Goal: Task Accomplishment & Management: Use online tool/utility

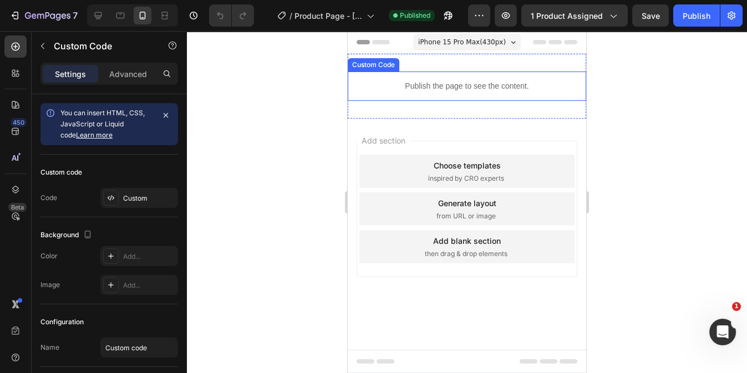
click at [407, 80] on p "Publish the page to see the content." at bounding box center [467, 86] width 238 height 12
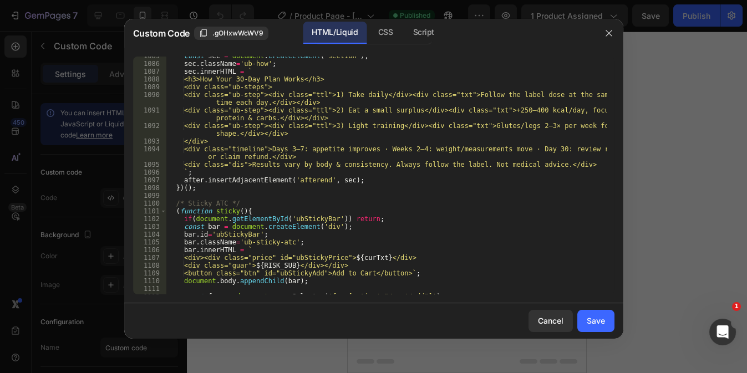
scroll to position [8796, 0]
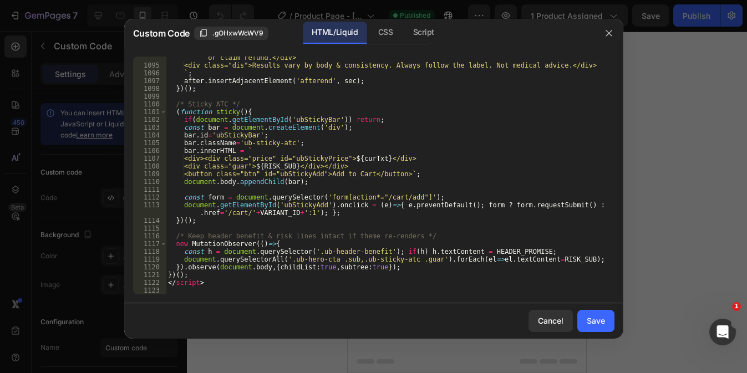
click at [186, 292] on div "<div class="timeline">Days 3–7: appetite improves · Weeks 2–4: weight/measureme…" at bounding box center [386, 176] width 441 height 261
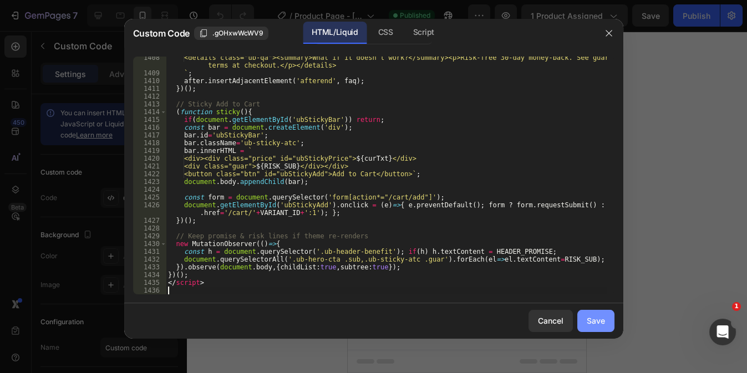
click at [593, 324] on div "Save" at bounding box center [596, 321] width 18 height 12
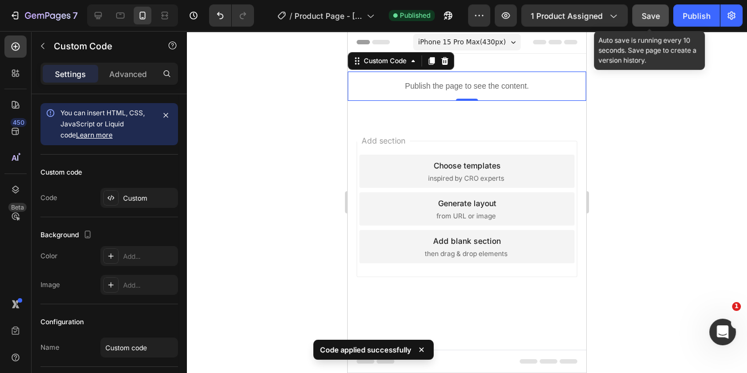
click at [648, 16] on span "Save" at bounding box center [650, 15] width 18 height 9
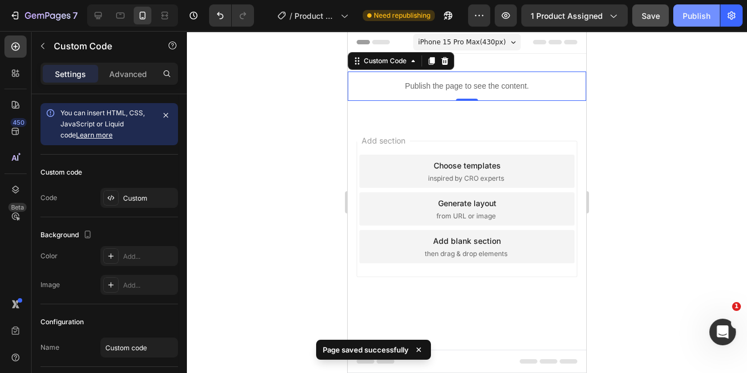
click at [695, 13] on div "Publish" at bounding box center [696, 16] width 28 height 12
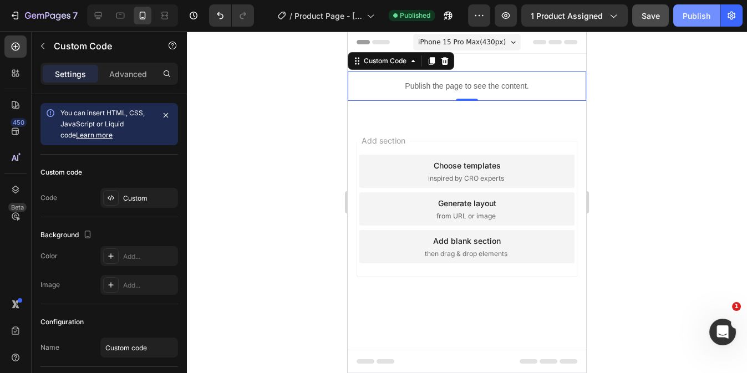
click at [699, 21] on div "Publish" at bounding box center [696, 16] width 28 height 12
click at [509, 12] on icon "button" at bounding box center [505, 15] width 11 height 11
click at [98, 14] on icon at bounding box center [98, 15] width 11 height 11
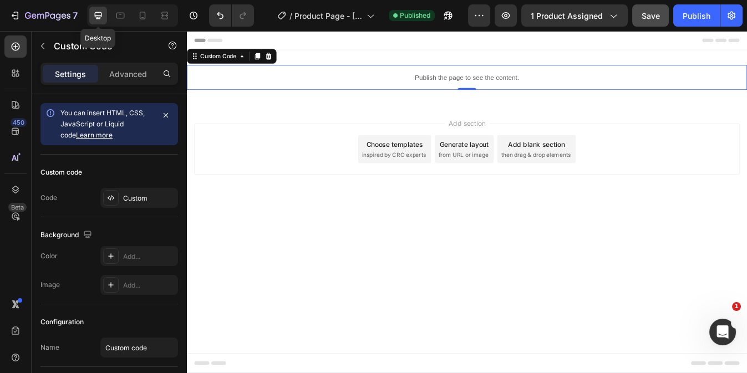
click at [98, 14] on icon at bounding box center [98, 15] width 11 height 11
